Goal: Use online tool/utility: Utilize a website feature to perform a specific function

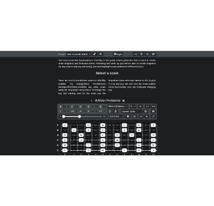
scroll to position [115, 0]
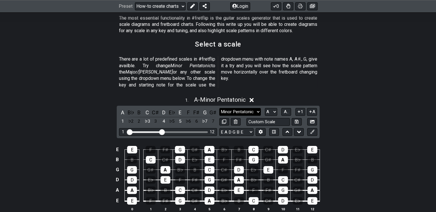
click at [259, 108] on select "Minor Pentatonic New Scale Minor Pentatonic Major Pentatonic Minor Blues Major …" at bounding box center [239, 112] width 41 height 8
select select "Major Pentatonic"
click at [219, 108] on select "Minor Pentatonic New Scale Minor Pentatonic Major Pentatonic Minor Blues Major …" at bounding box center [239, 112] width 41 height 8
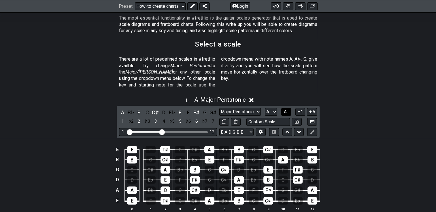
click at [287, 109] on span "A.." at bounding box center [286, 111] width 5 height 5
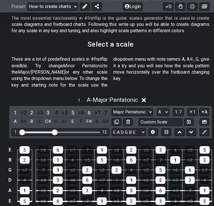
click at [166, 108] on select "A♭ A A♯ B♭ B C C♯ D♭ D D♯ E♭ E F F♯ G♭ G G♯" at bounding box center [163, 112] width 12 height 8
click at [157, 108] on select "A♭ A A♯ B♭ B C C♯ D♭ D D♯ E♭ E F F♯ G♭ G G♯" at bounding box center [163, 112] width 12 height 8
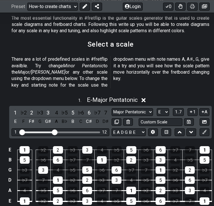
click at [166, 108] on select "A♭ A A♯ B♭ B C C♯ D♭ D D♯ E♭ E F F♯ G♭ G G♯" at bounding box center [163, 112] width 12 height 8
select select "A"
click at [157, 108] on select "A♭ A A♯ B♭ B C C♯ D♭ D D♯ E♭ E F F♯ G♭ G G♯" at bounding box center [163, 112] width 12 height 8
